Goal: Task Accomplishment & Management: Complete application form

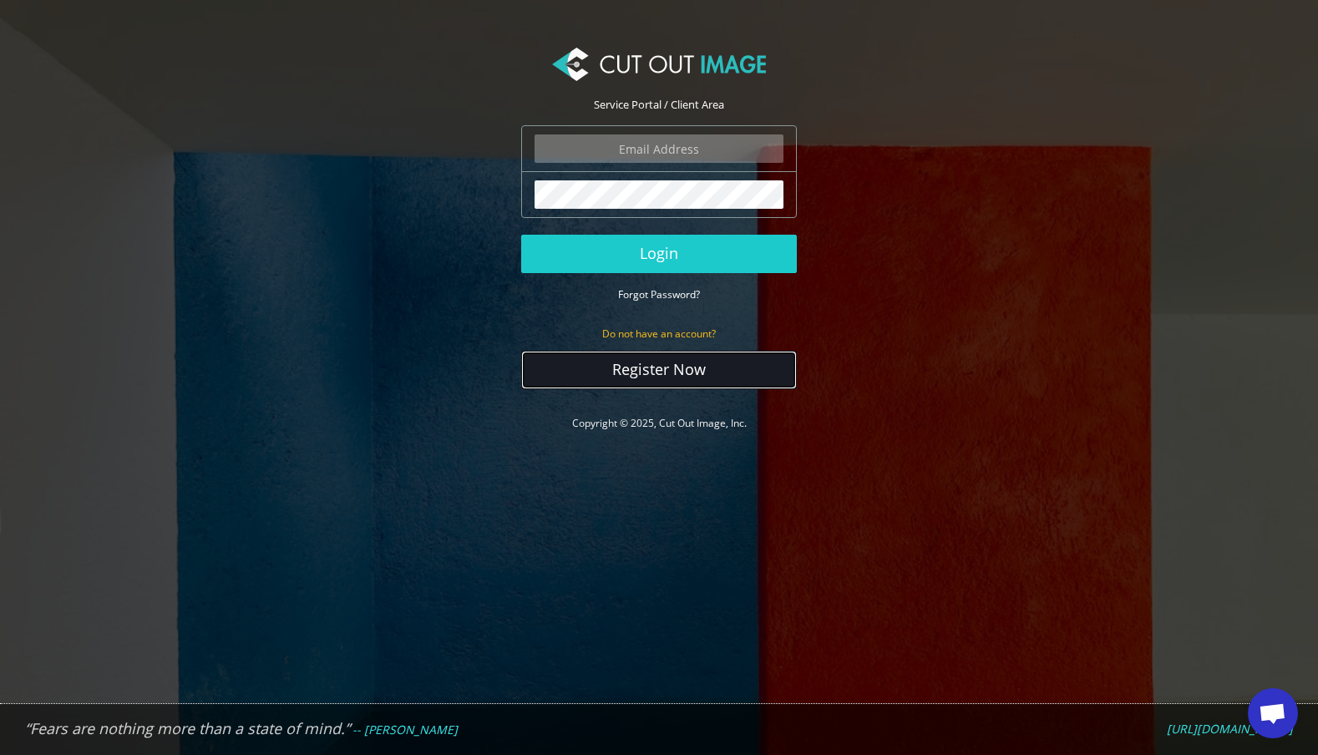
click at [671, 368] on link "Register Now" at bounding box center [659, 370] width 276 height 38
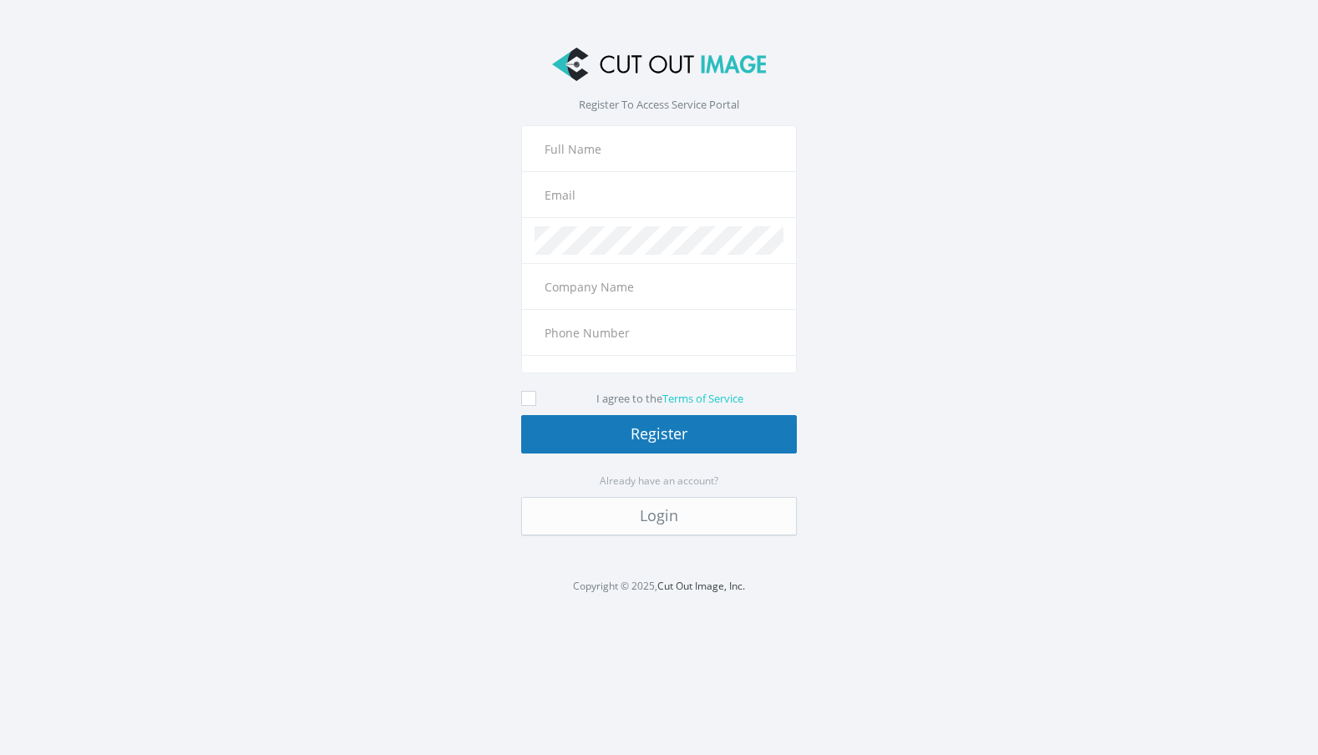
type input "+1"
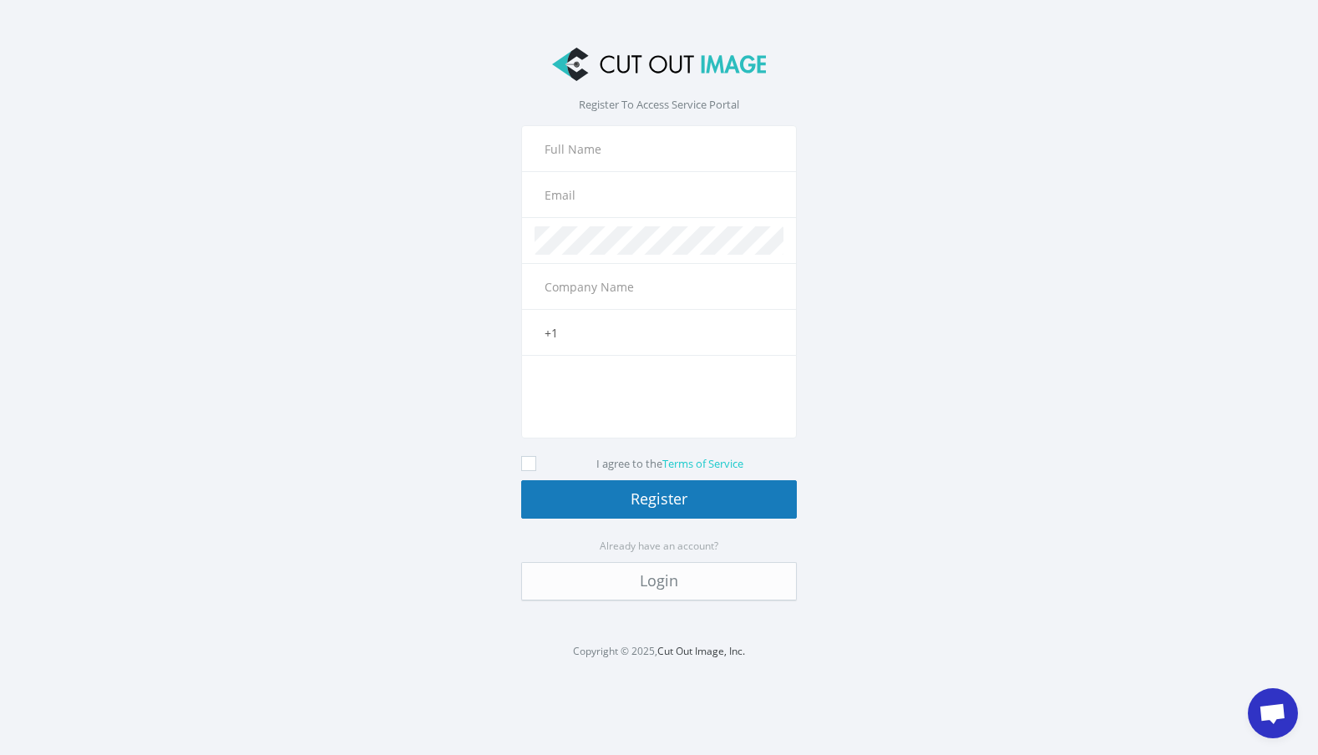
click at [599, 153] on input "text" at bounding box center [659, 148] width 249 height 28
type input "Gary Baker"
type input "theinnovationoffice@gmail.com"
type input "The Innovation Office"
click at [637, 158] on input "Gary Baker" at bounding box center [659, 148] width 249 height 28
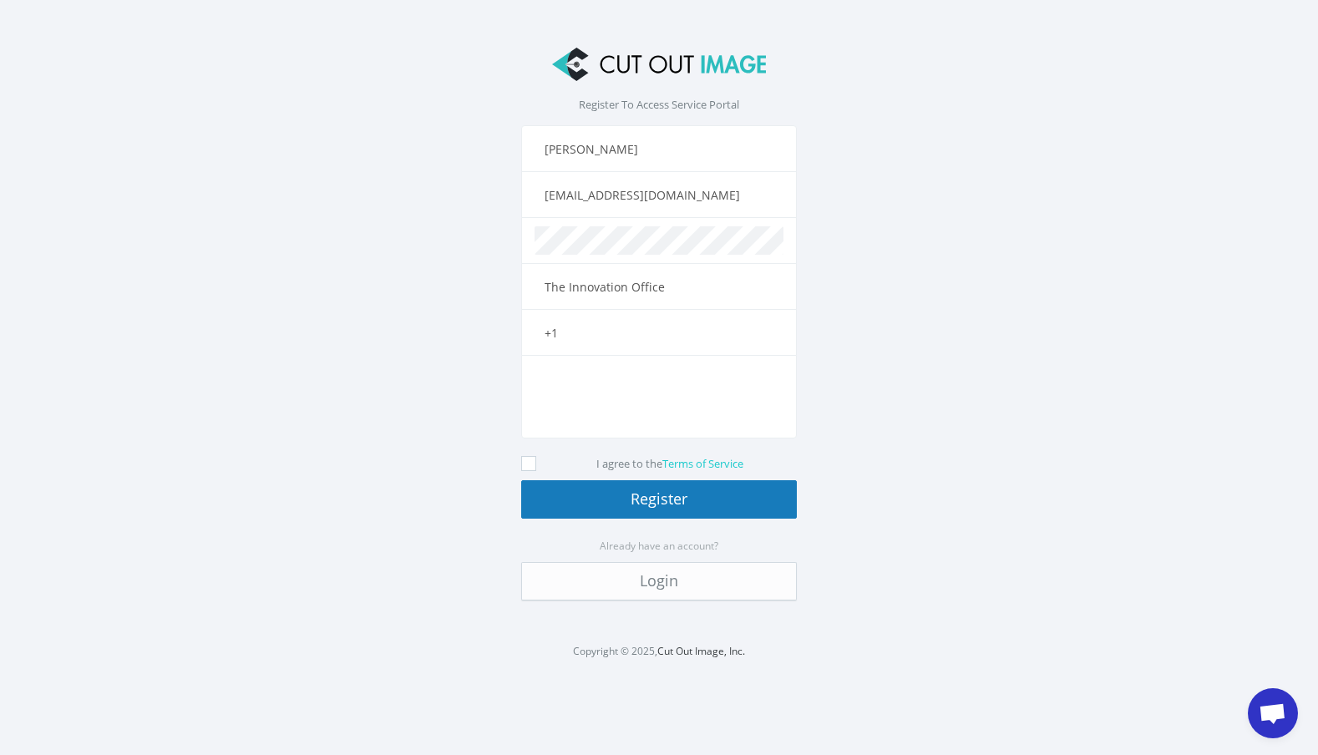
click at [637, 158] on input "Gary Baker" at bounding box center [659, 148] width 249 height 28
type input "Lisa Smith"
click at [677, 195] on input "theinnovationoffice@gmail.com" at bounding box center [659, 194] width 249 height 28
click at [682, 202] on input "lisasmithjewelry@gmail.com" at bounding box center [659, 194] width 249 height 28
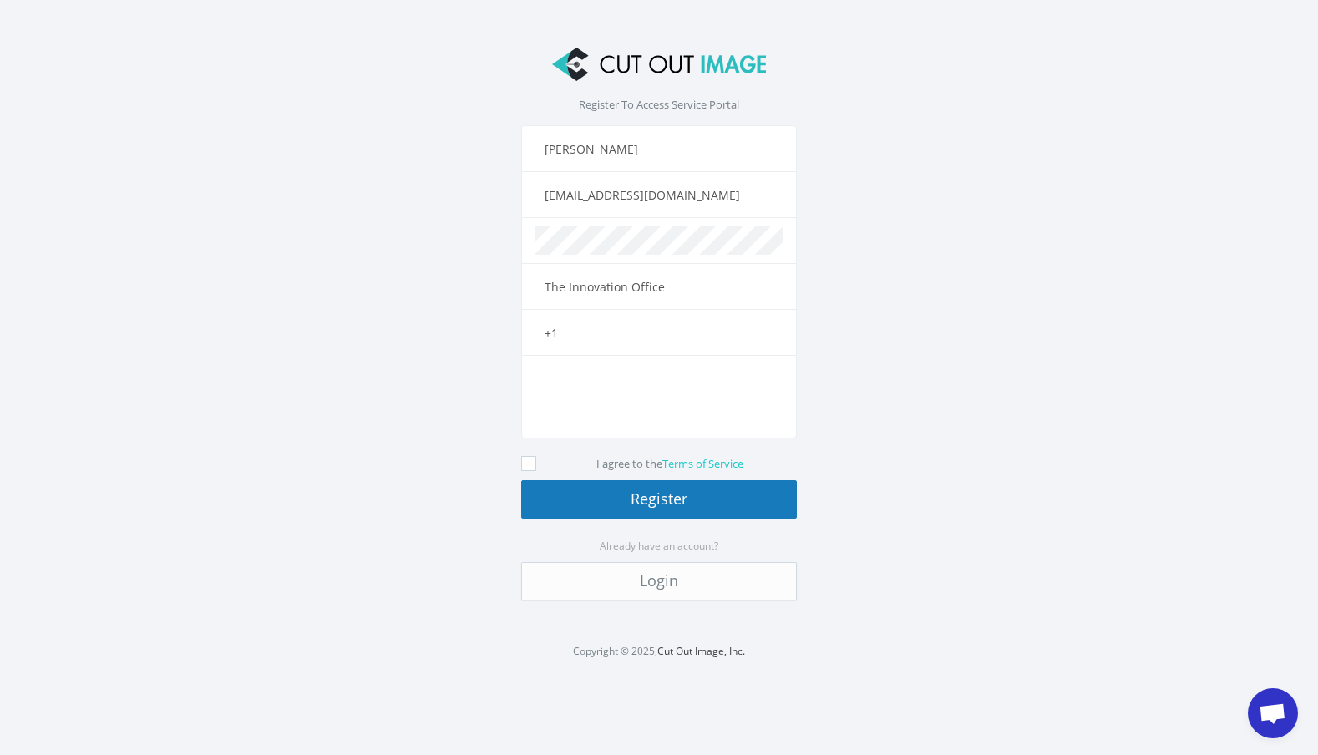
click at [682, 202] on input "lisasmithjewelry@gmail.com" at bounding box center [659, 194] width 249 height 28
type input "theinnovationoffice@gmail.com"
click at [632, 285] on input "The Innovation Office" at bounding box center [659, 286] width 249 height 28
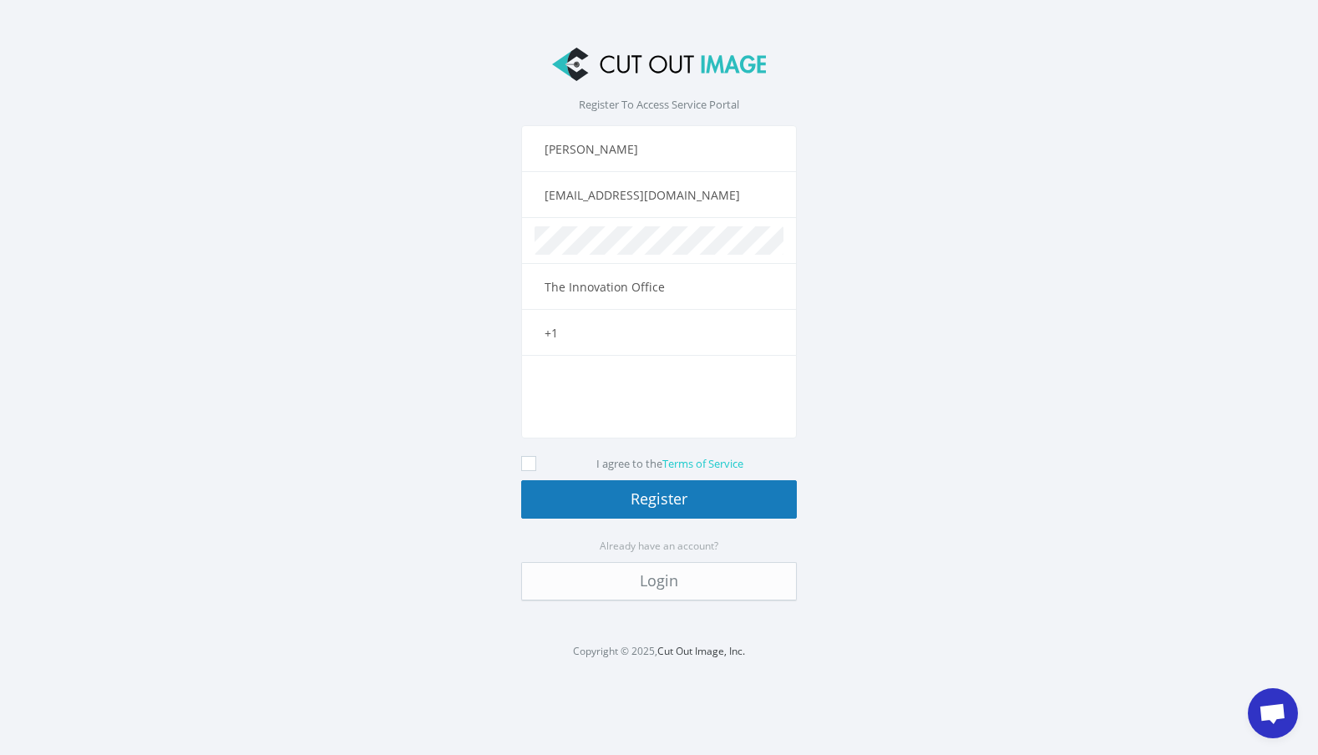
click at [632, 285] on input "The Innovation Office" at bounding box center [659, 286] width 249 height 28
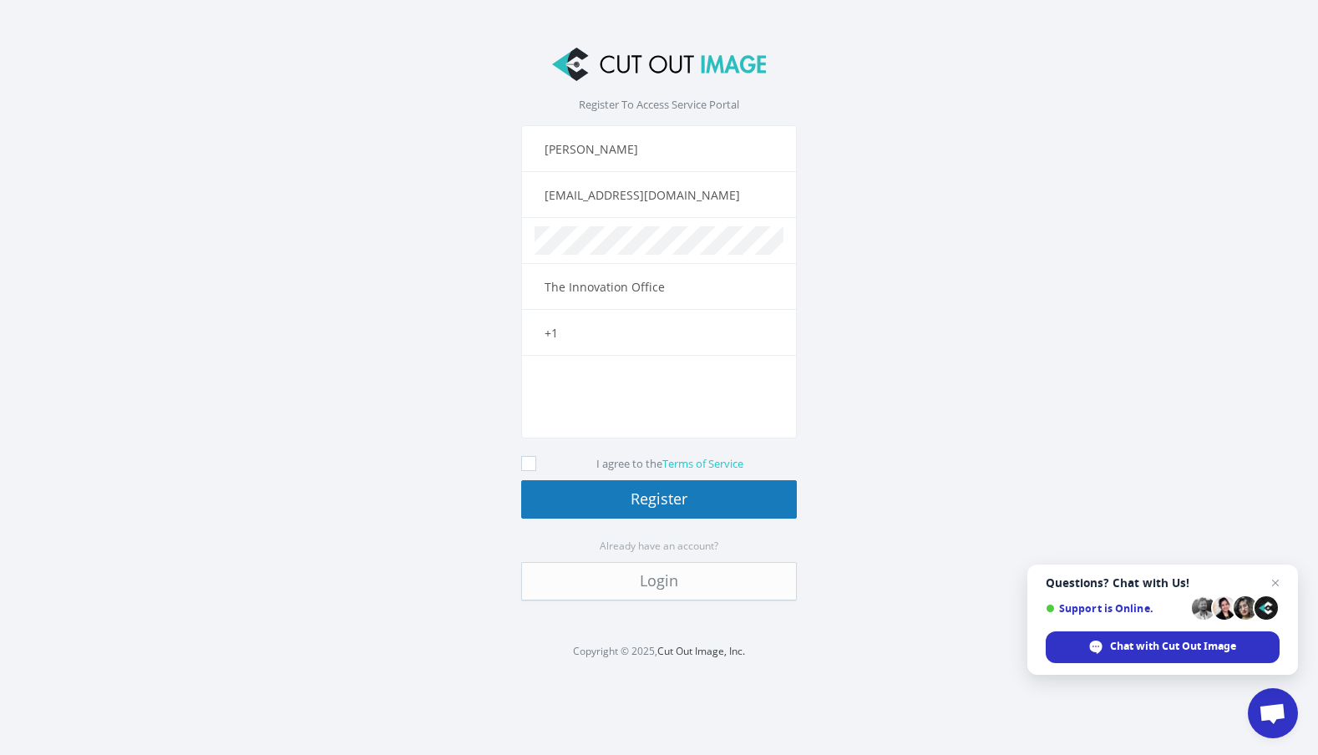
click at [528, 459] on icon at bounding box center [528, 463] width 15 height 15
click at [528, 459] on input "I agree to the Terms of Service" at bounding box center [530, 464] width 11 height 11
checkbox input "true"
